Goal: Navigation & Orientation: Find specific page/section

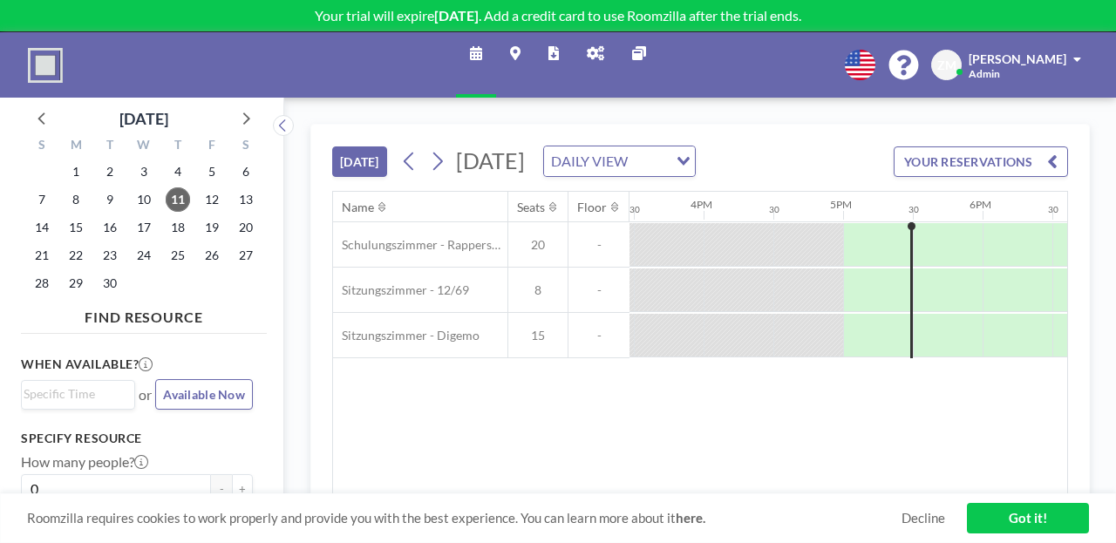
scroll to position [59, 0]
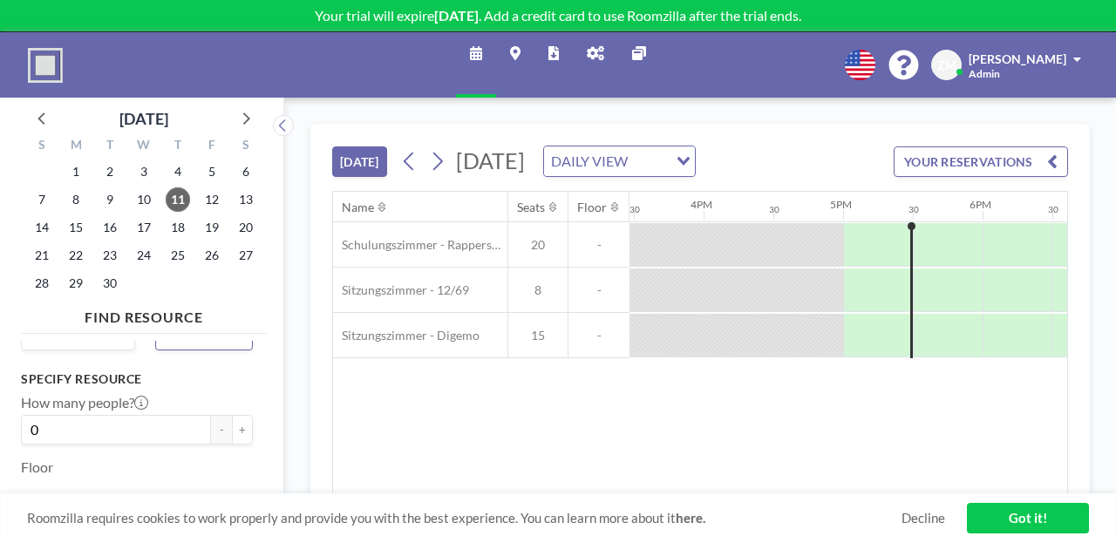
click at [1060, 524] on link "Got it!" at bounding box center [1028, 518] width 122 height 31
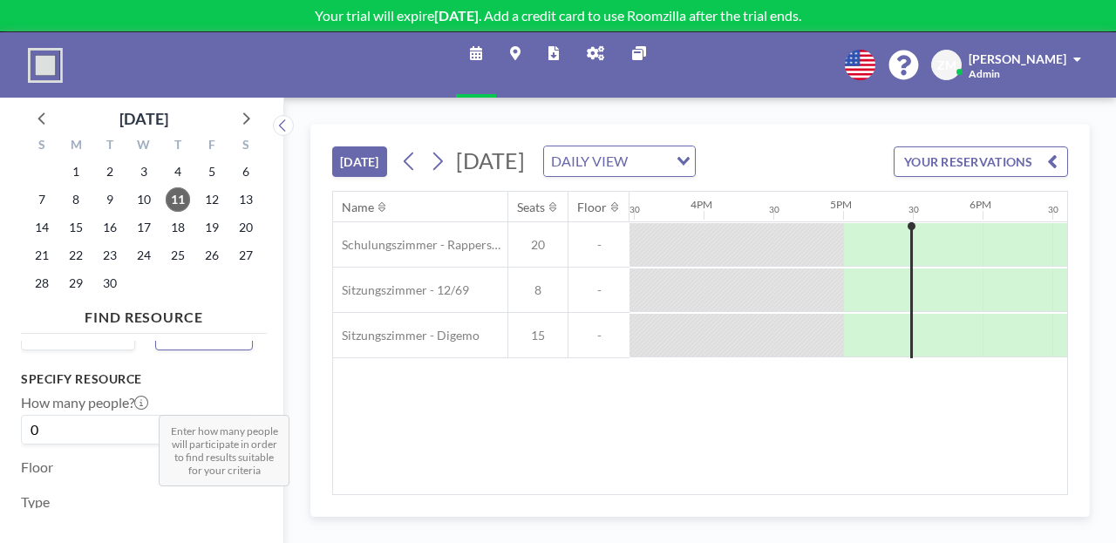
scroll to position [0, 0]
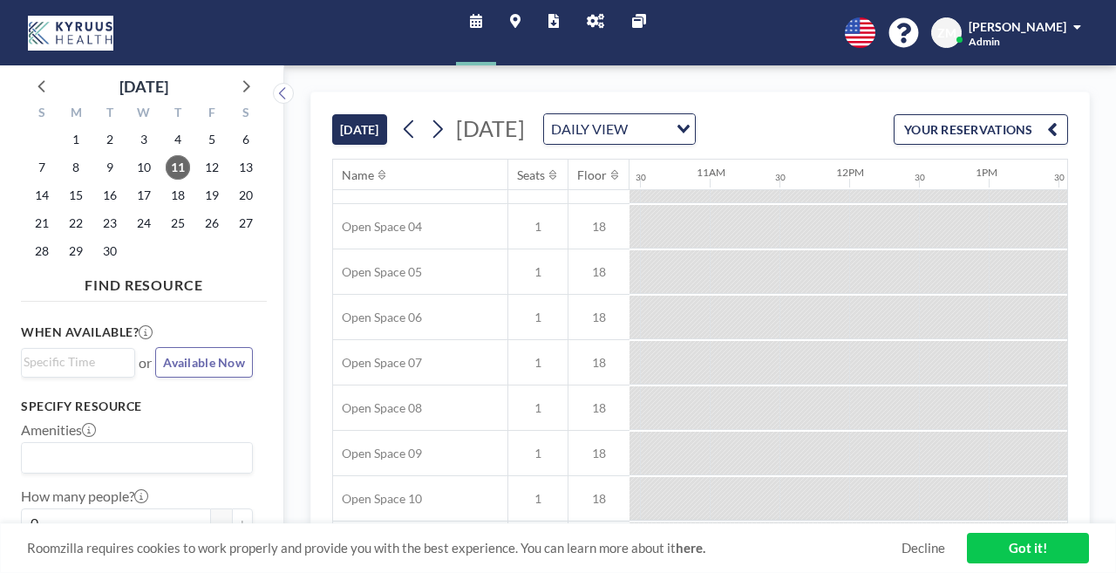
scroll to position [0, 1455]
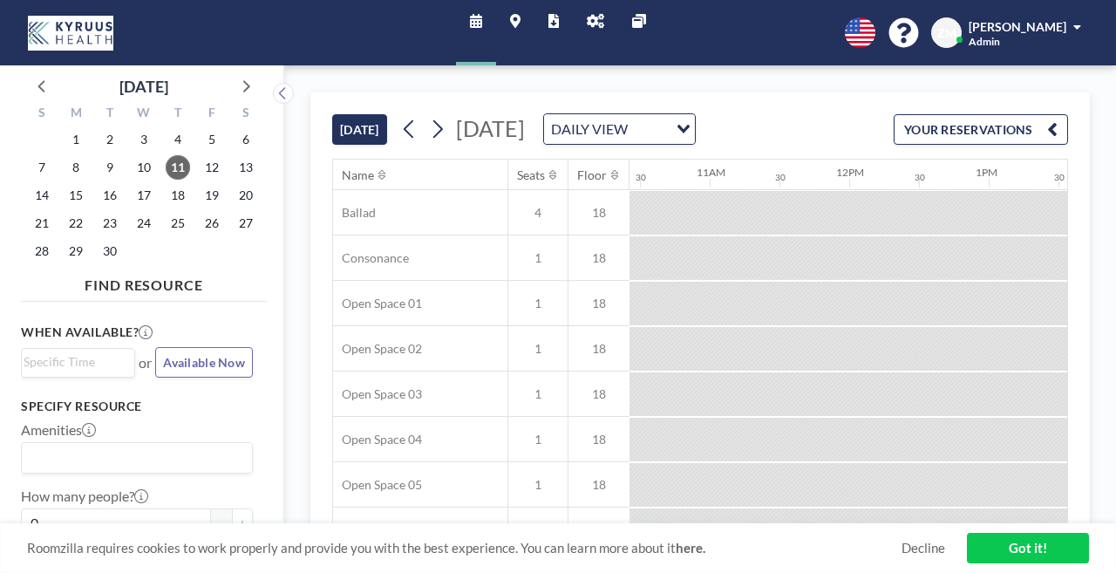
click at [642, 44] on div "Schedule Maps Reports Admin panel Other sites English Polski 日本語 Española ZM [P…" at bounding box center [558, 32] width 1116 height 65
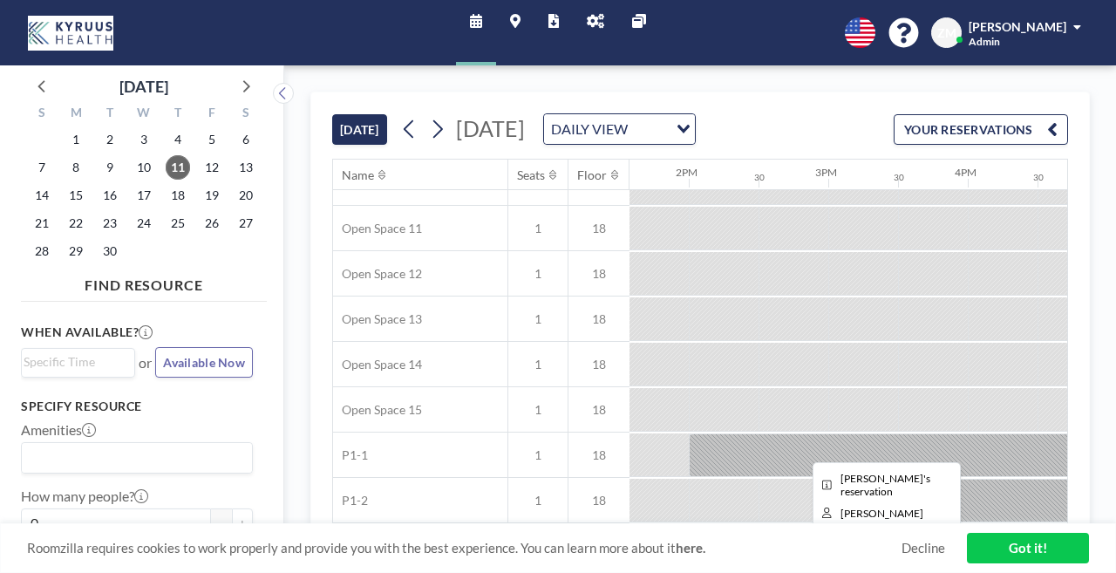
scroll to position [528, 1888]
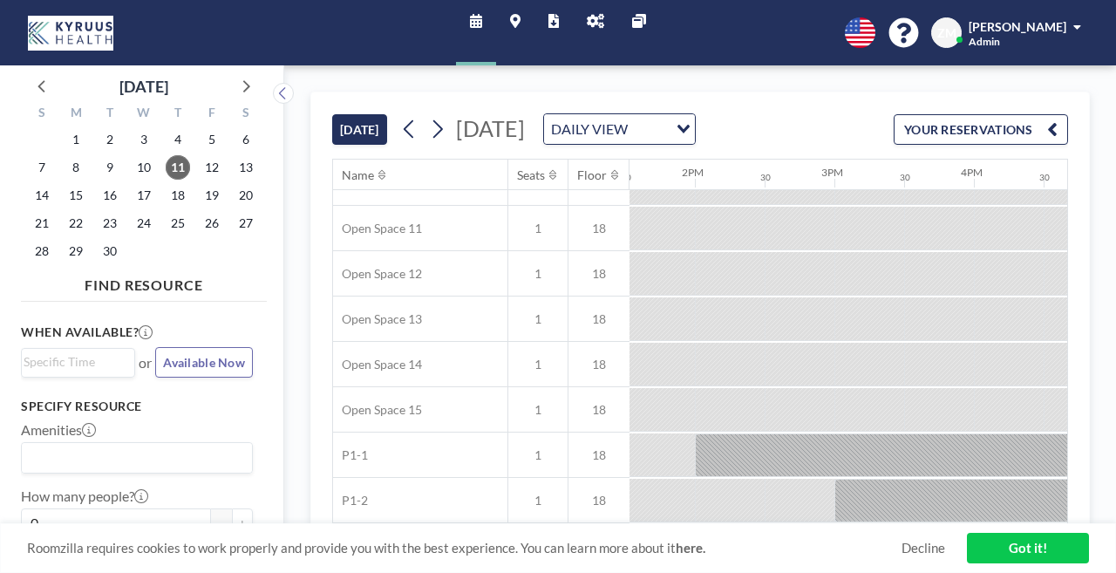
click at [521, 17] on icon at bounding box center [515, 21] width 10 height 14
